Goal: Check status: Check status

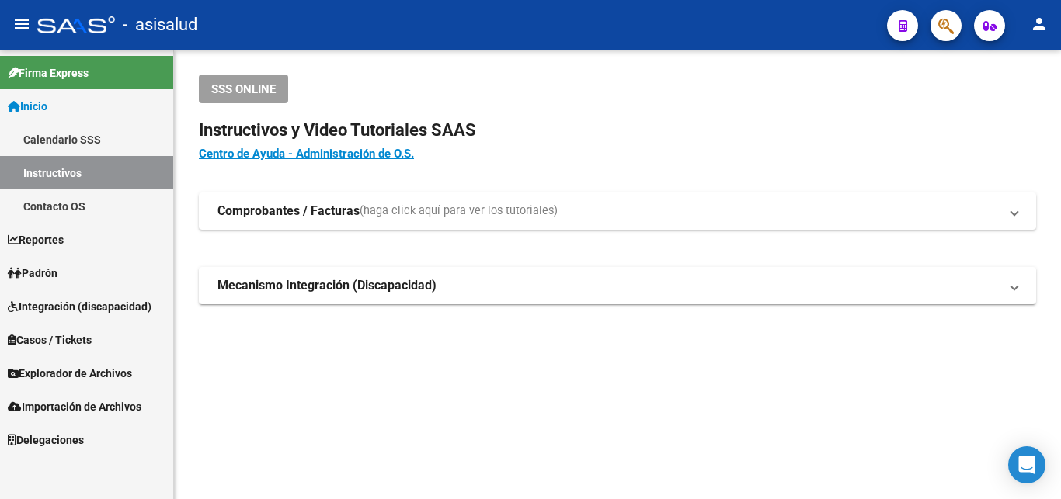
click at [38, 270] on span "Padrón" at bounding box center [33, 273] width 50 height 17
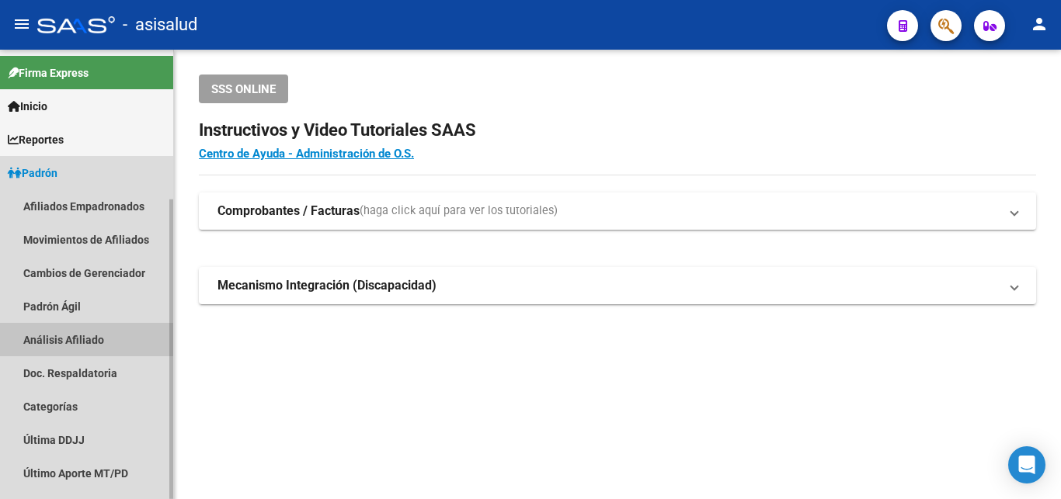
click at [68, 340] on link "Análisis Afiliado" at bounding box center [86, 339] width 173 height 33
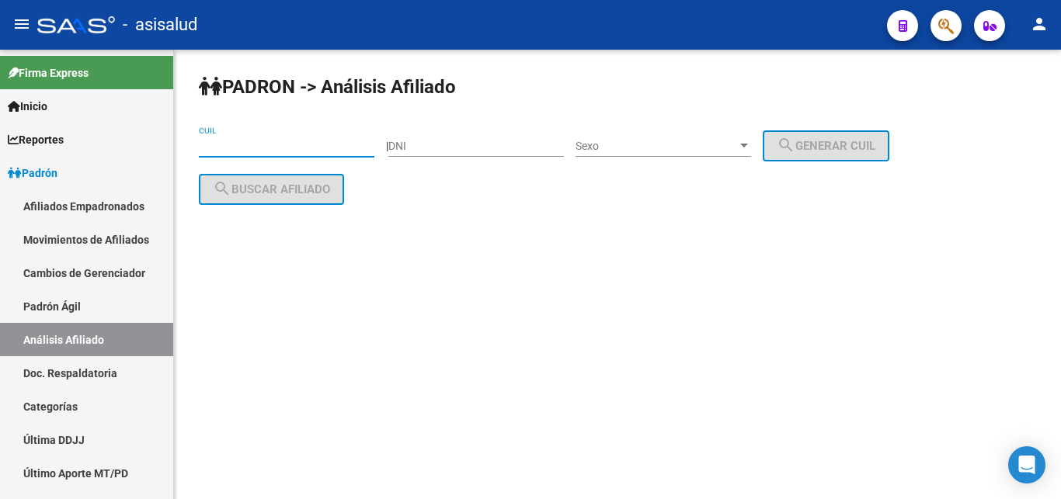
click at [214, 145] on input "CUIL" at bounding box center [287, 146] width 176 height 13
paste input "20-39554176-6"
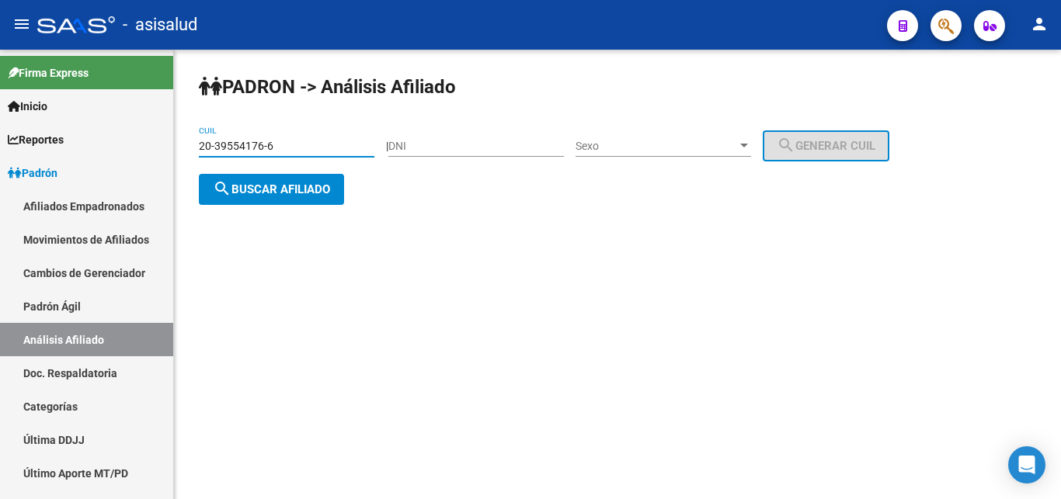
type input "20-39554176-6"
click at [255, 193] on span "search Buscar afiliado" at bounding box center [271, 189] width 117 height 14
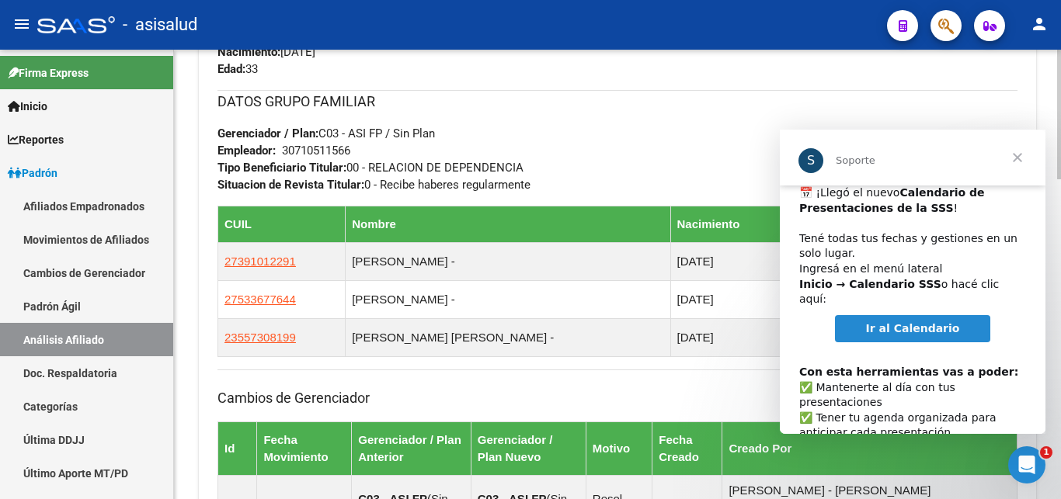
scroll to position [80, 0]
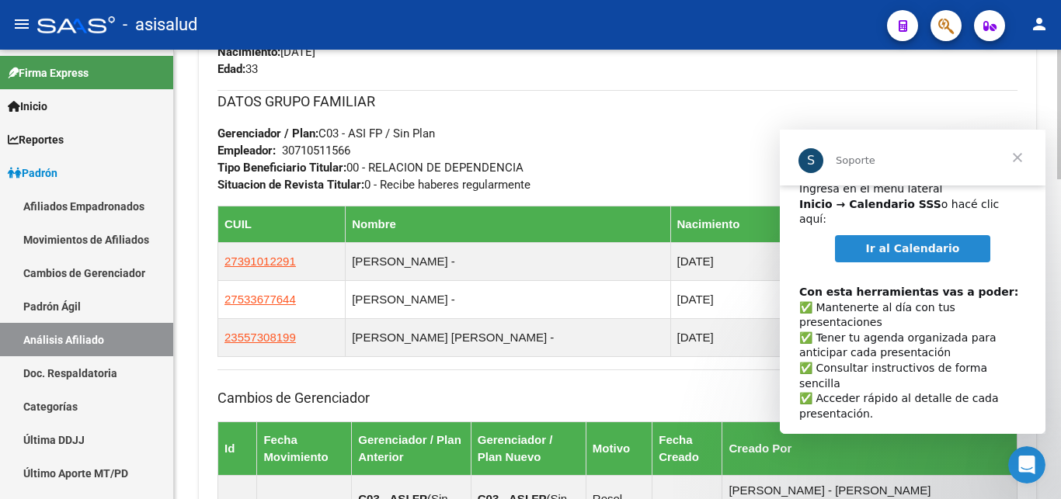
click at [1014, 159] on span "Cerrar" at bounding box center [1017, 158] width 56 height 56
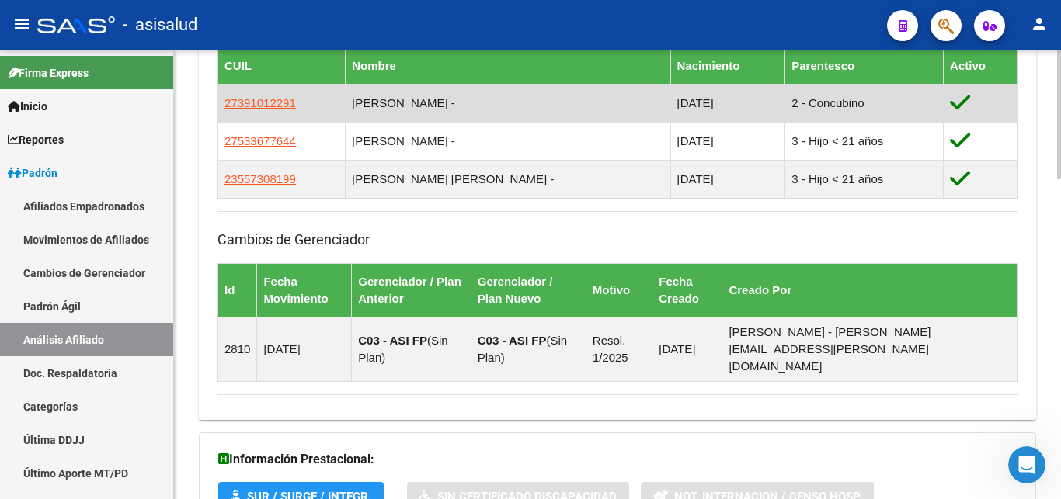
scroll to position [1107, 0]
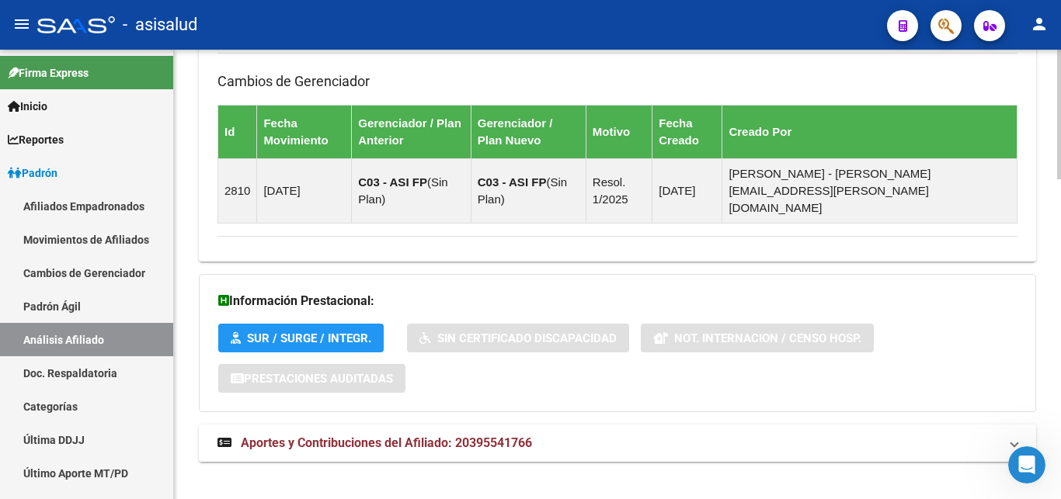
click at [393, 436] on span "Aportes y Contribuciones del Afiliado: 20395541766" at bounding box center [386, 443] width 291 height 15
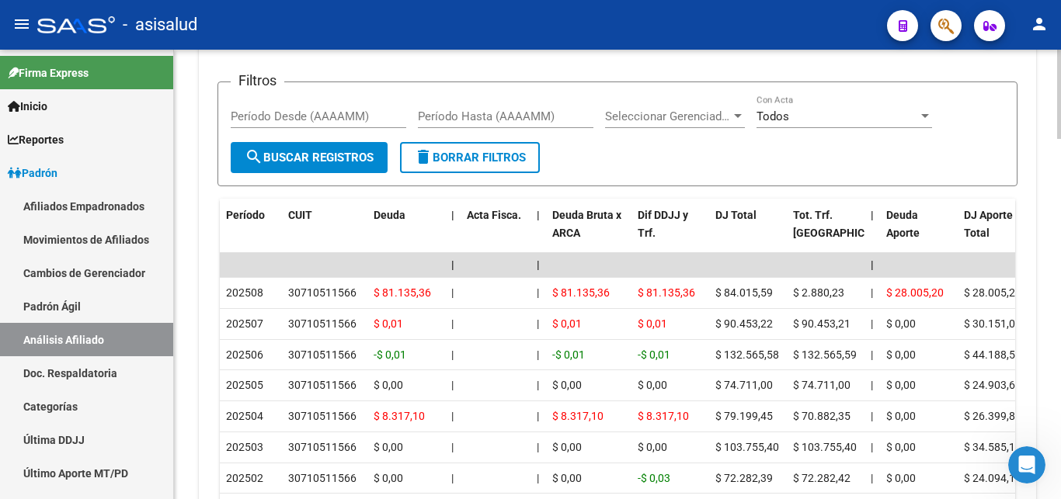
scroll to position [1661, 0]
